Goal: Information Seeking & Learning: Learn about a topic

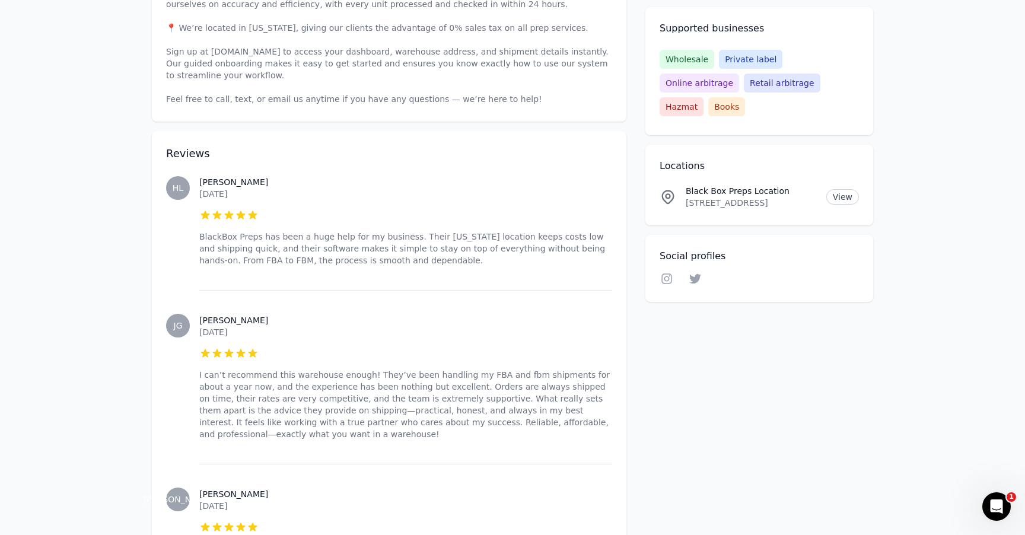
scroll to position [478, 0]
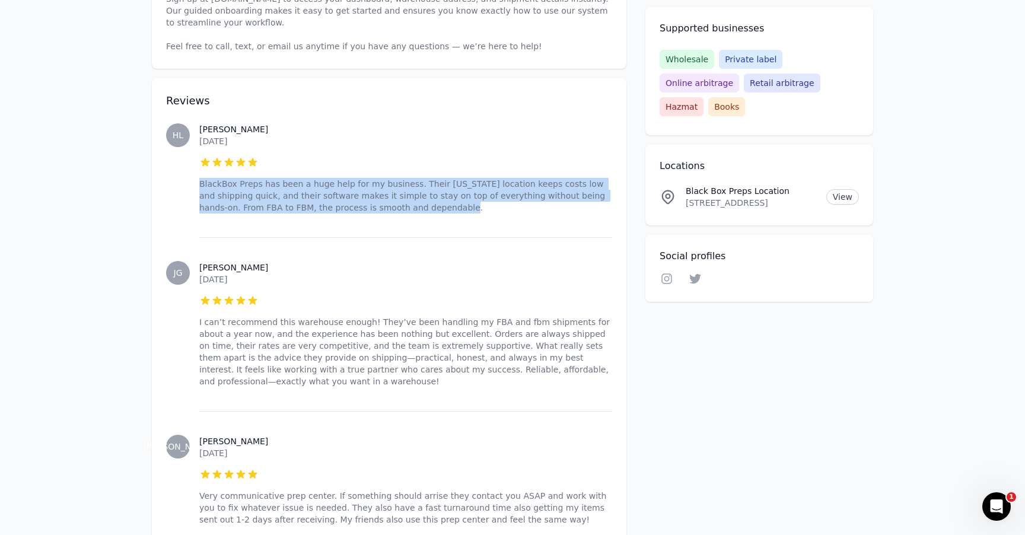
drag, startPoint x: 446, startPoint y: 206, endPoint x: 199, endPoint y: 177, distance: 248.6
click at [199, 177] on div "[PERSON_NAME] [DATE] 5 out of 5 stars BlackBox Preps has been a huge help for m…" at bounding box center [405, 169] width 413 height 138
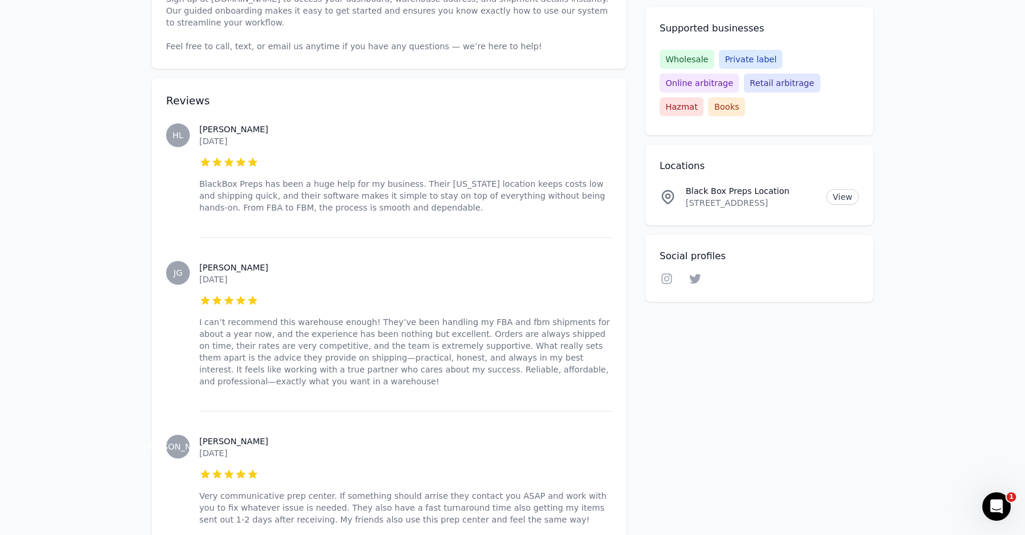
click at [225, 129] on h3 "[PERSON_NAME]" at bounding box center [405, 129] width 413 height 12
copy h3 "[PERSON_NAME]"
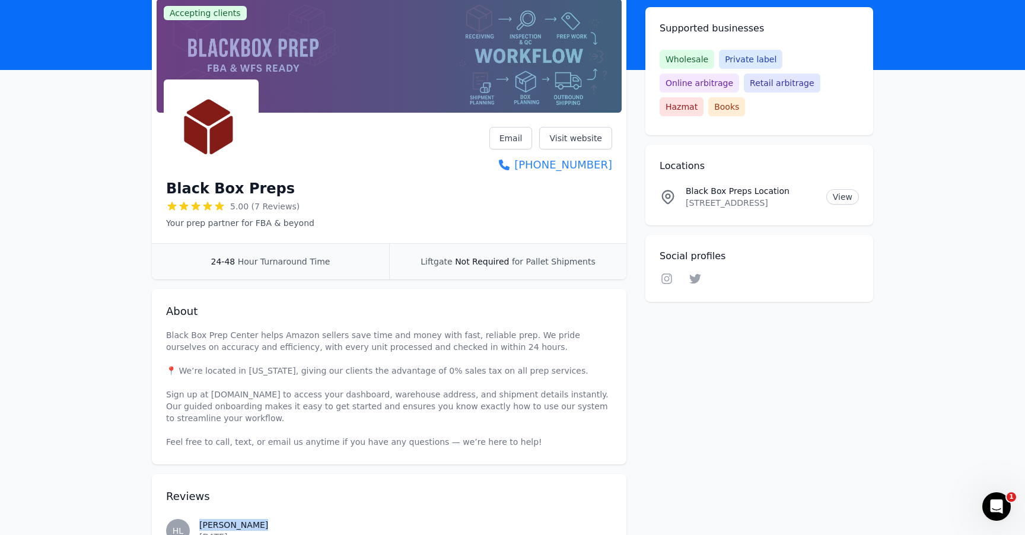
scroll to position [0, 0]
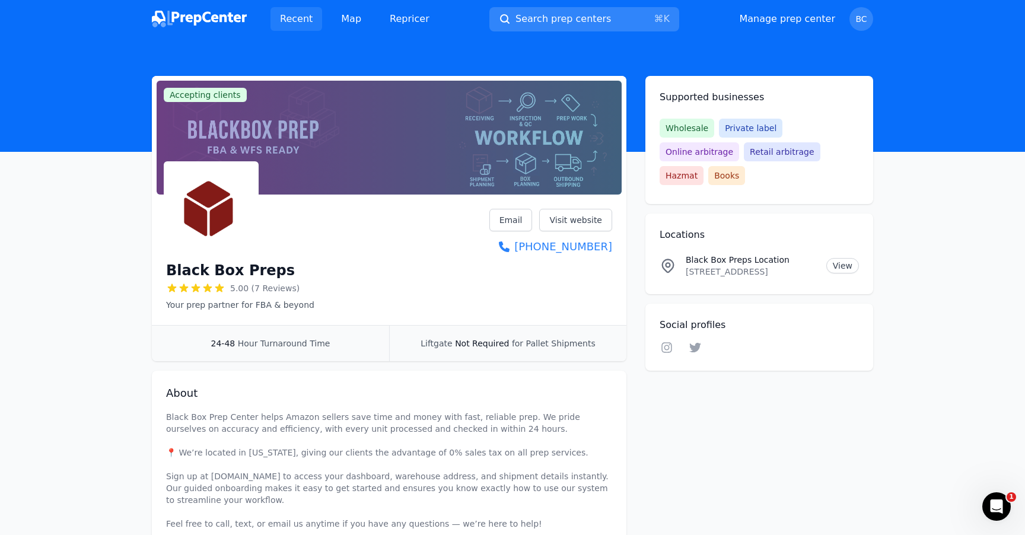
click at [294, 20] on link "Recent" at bounding box center [297, 19] width 52 height 24
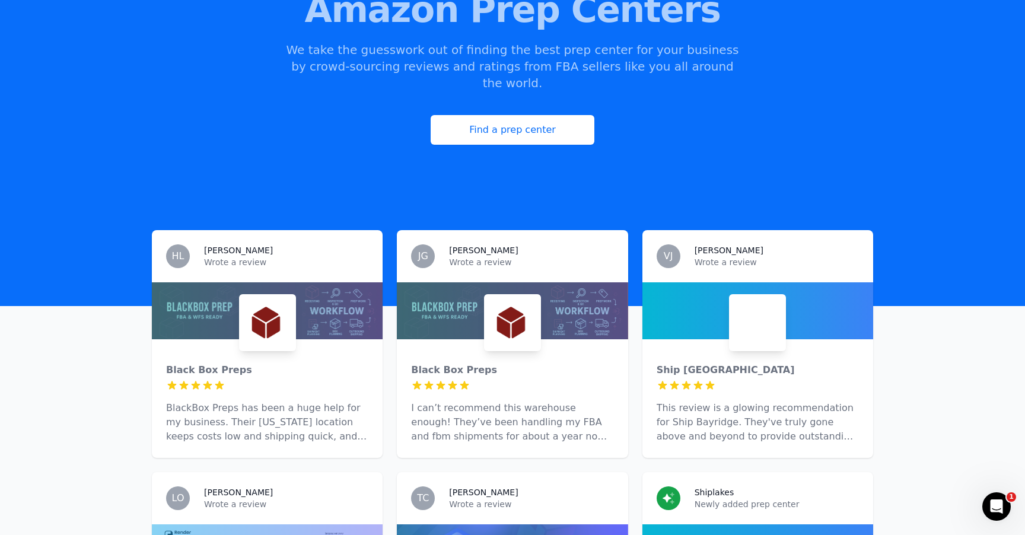
scroll to position [315, 0]
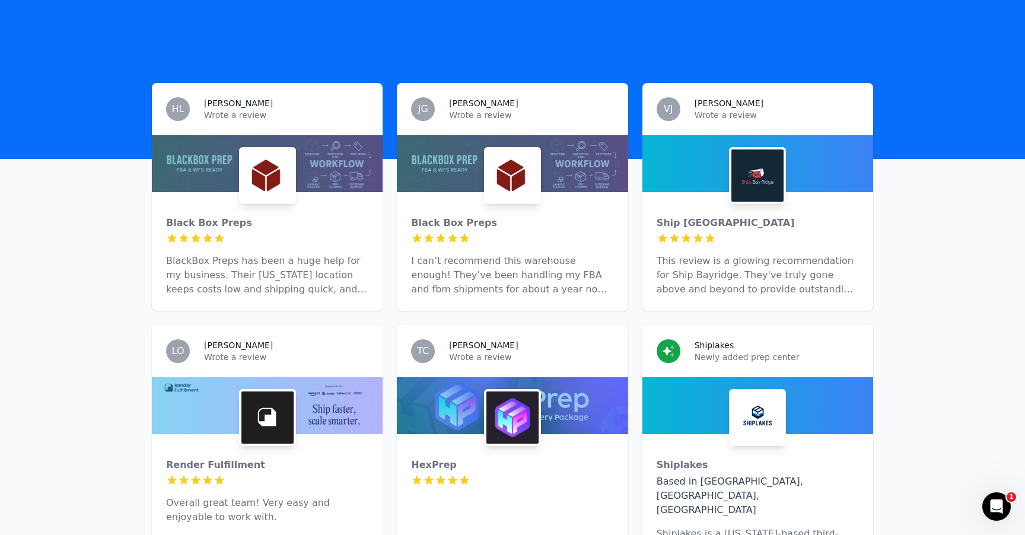
click at [305, 339] on div "[PERSON_NAME]" at bounding box center [286, 345] width 164 height 12
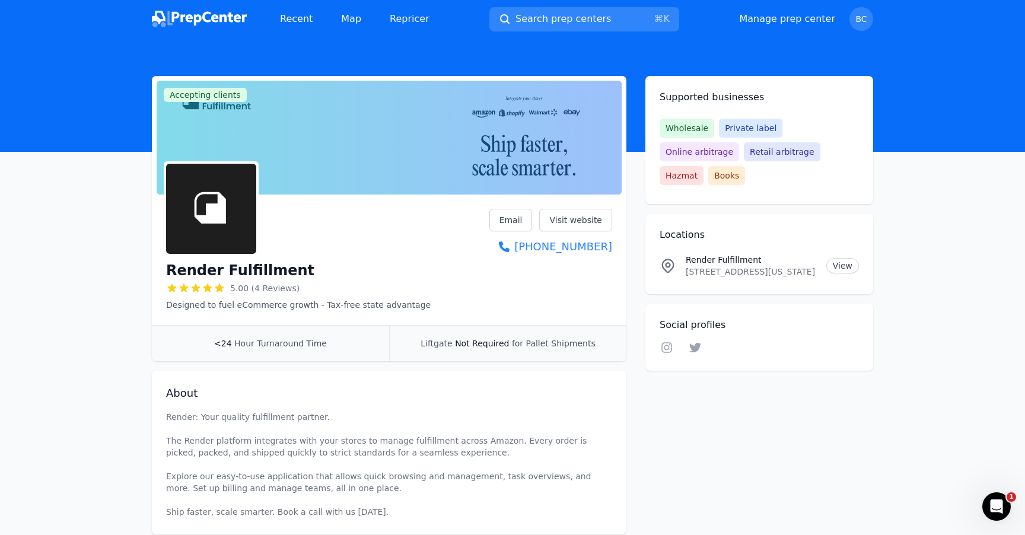
click at [262, 266] on h1 "Render Fulfillment" at bounding box center [240, 270] width 148 height 19
copy div "Render Fulfillment"
